Goal: Download file/media

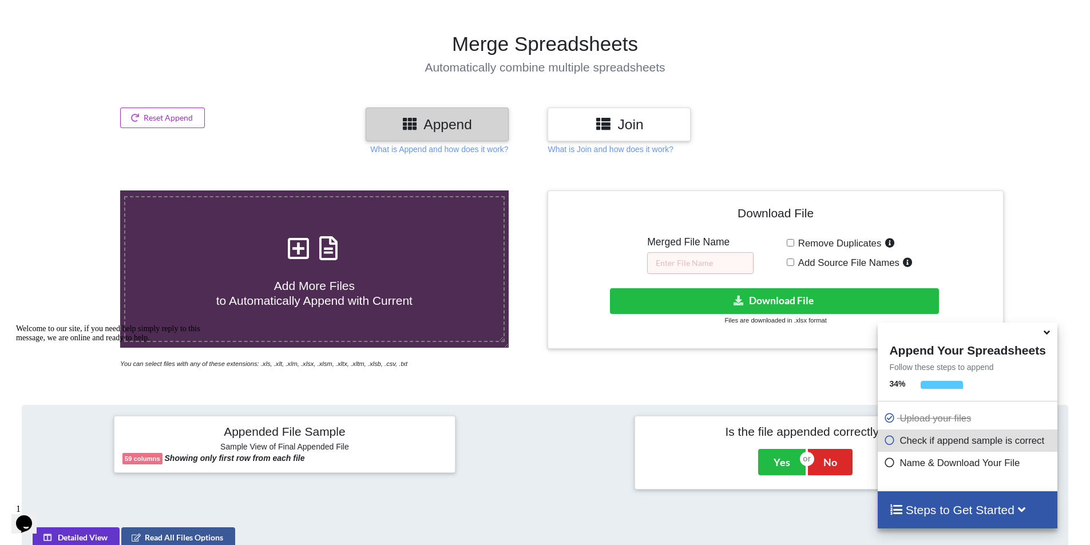
scroll to position [28, 0]
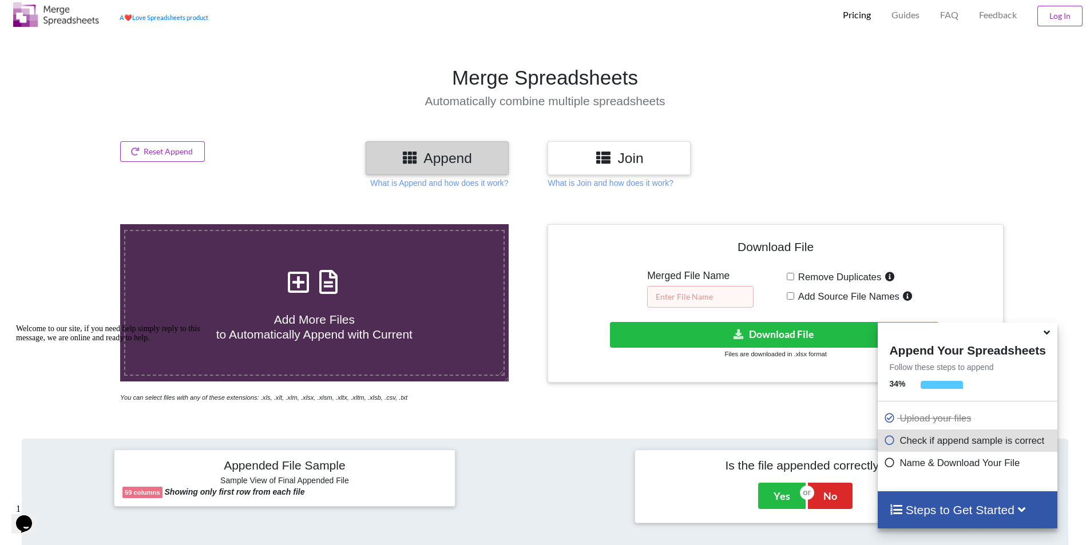
click at [709, 302] on input "text" at bounding box center [700, 297] width 106 height 22
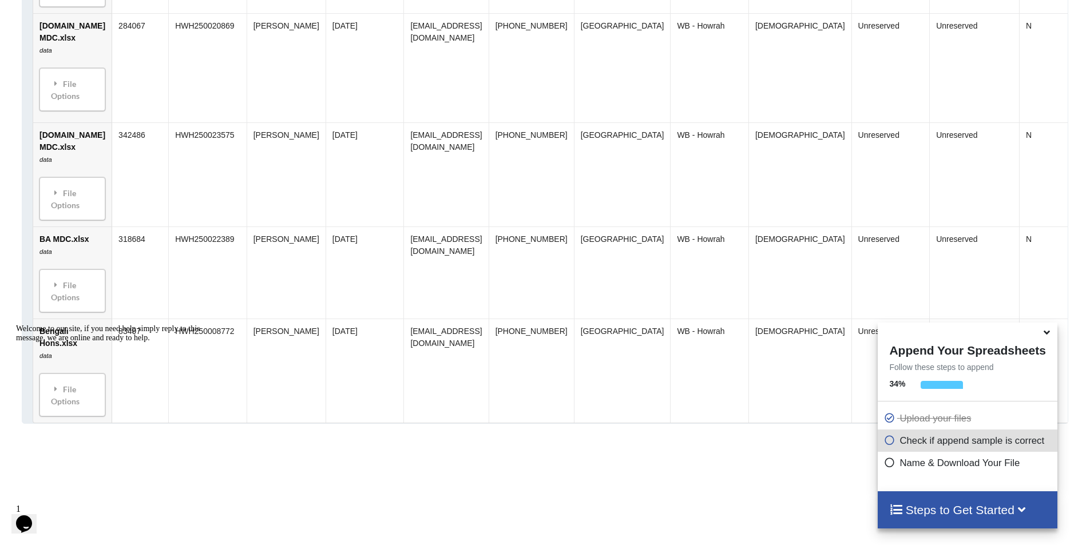
scroll to position [1172, 0]
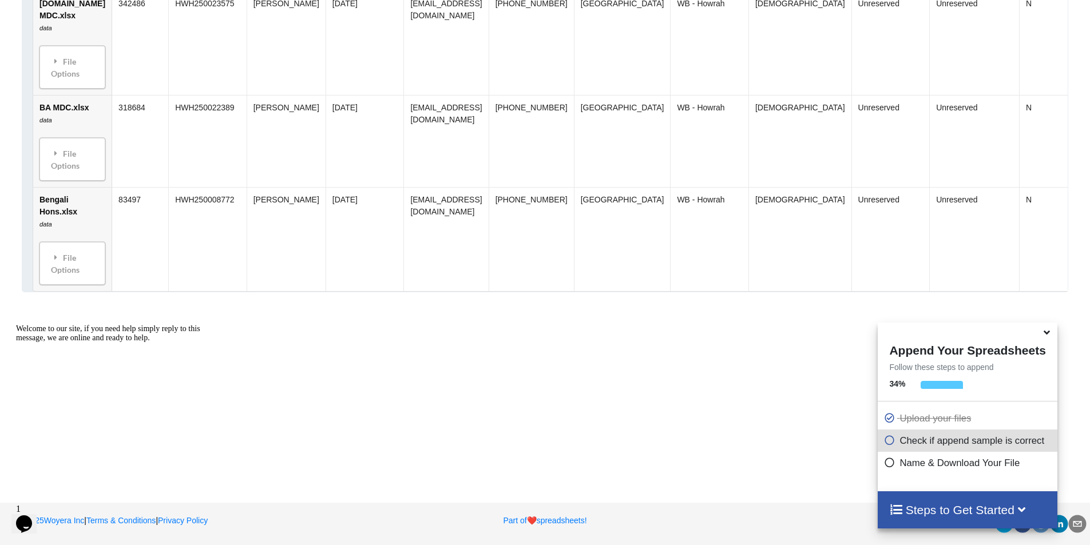
type input "01"
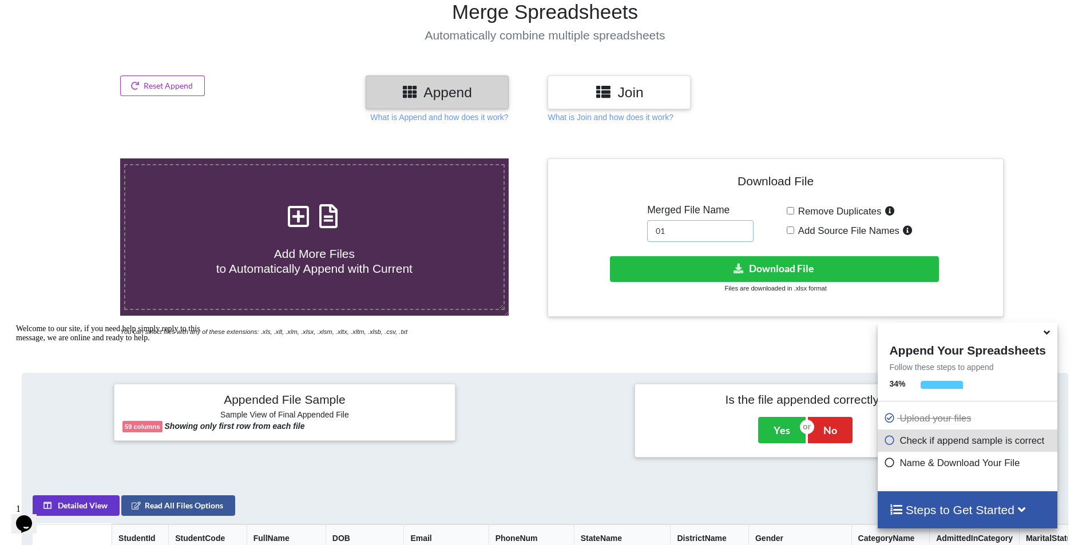
scroll to position [0, 0]
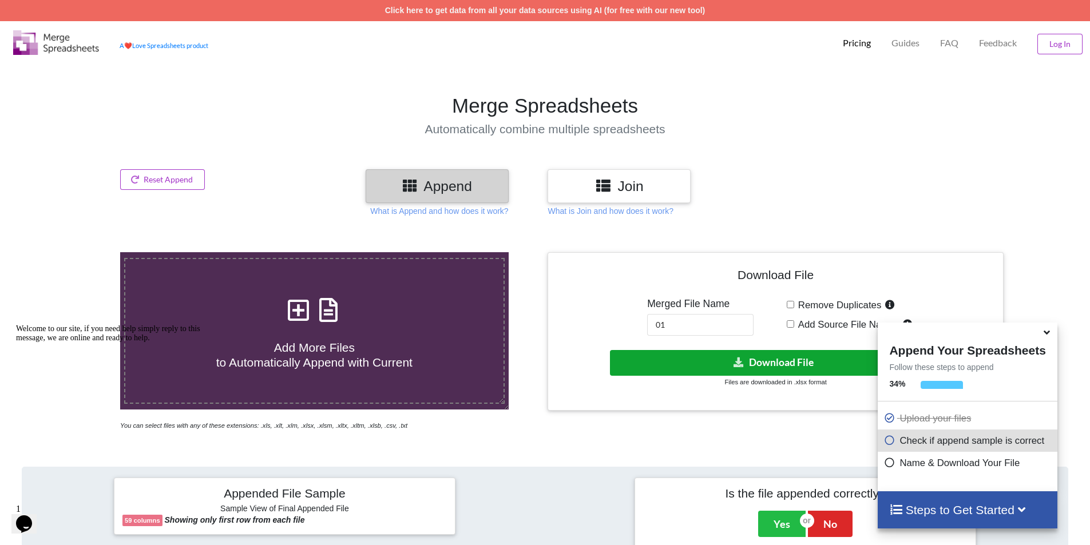
click at [767, 364] on button "Download File" at bounding box center [774, 363] width 329 height 26
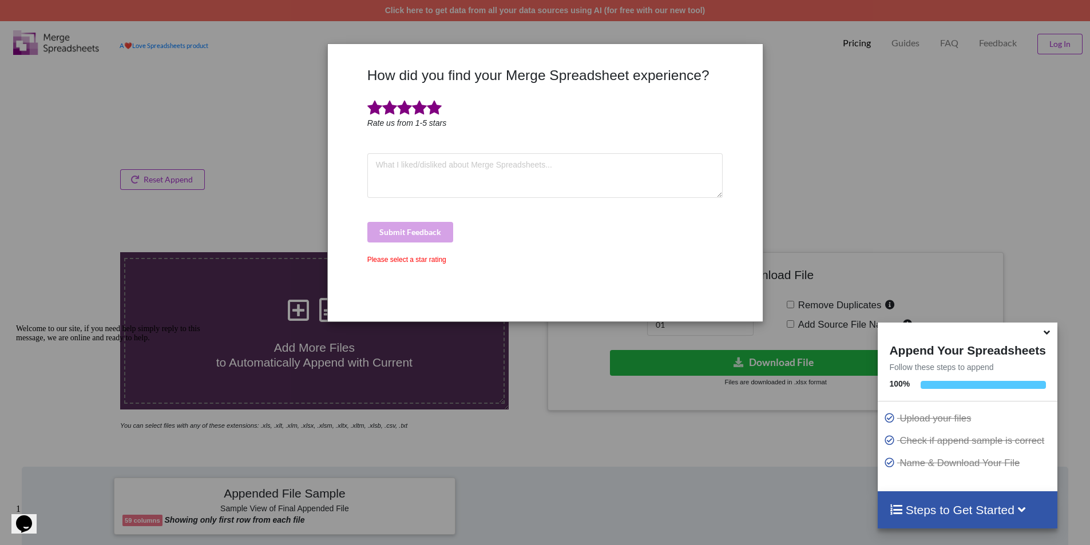
click at [435, 111] on span at bounding box center [434, 108] width 15 height 16
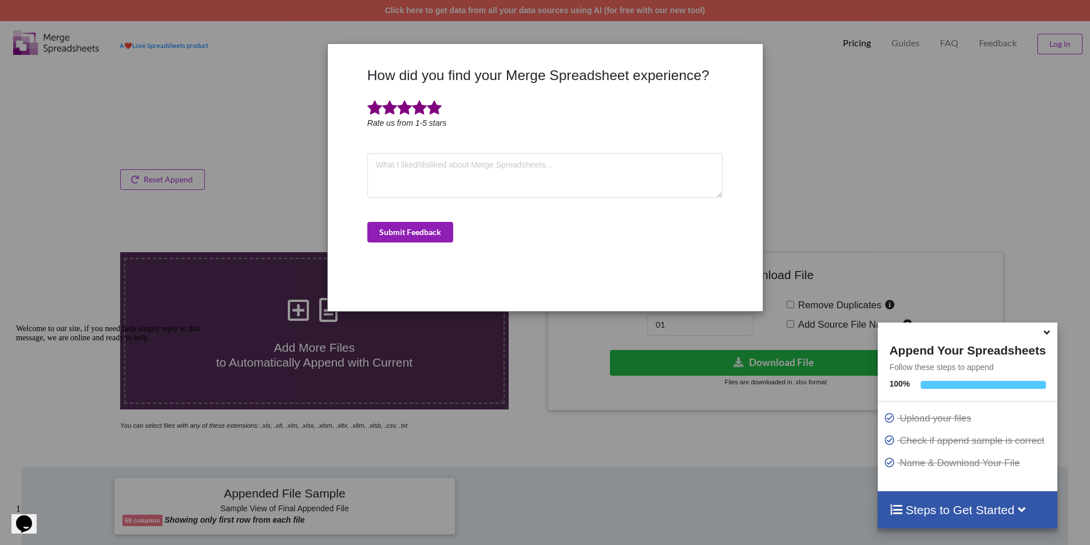
click at [438, 232] on button "Submit Feedback" at bounding box center [410, 232] width 86 height 21
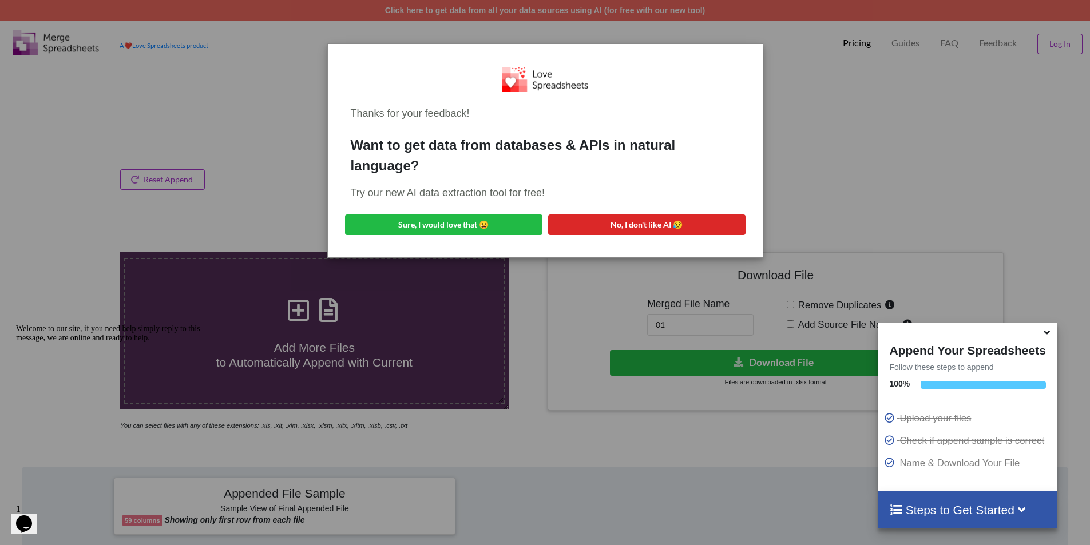
click at [275, 156] on div "Thanks for your feedback! Want to get data from databases & APIs in natural lan…" at bounding box center [545, 272] width 1090 height 545
click at [413, 228] on button "Sure, I would love that 😀" at bounding box center [443, 225] width 197 height 21
click at [155, 130] on div "Thanks for your feedback! Want to get data from databases & APIs in natural lan…" at bounding box center [545, 272] width 1090 height 545
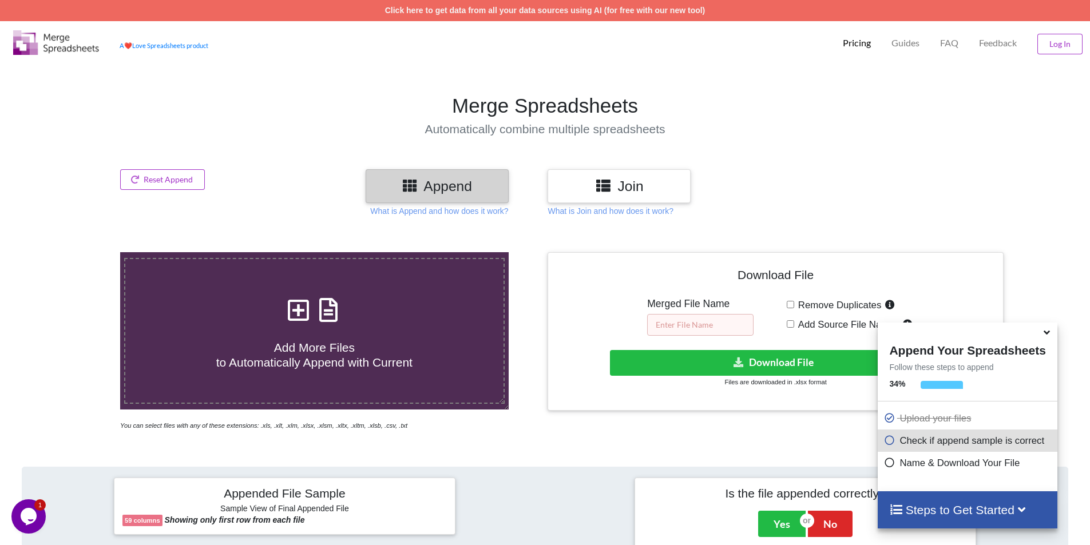
click at [657, 322] on input "text" at bounding box center [700, 325] width 106 height 22
type input "02"
click at [794, 361] on button "Download File" at bounding box center [774, 363] width 329 height 26
